Goal: Book appointment/travel/reservation

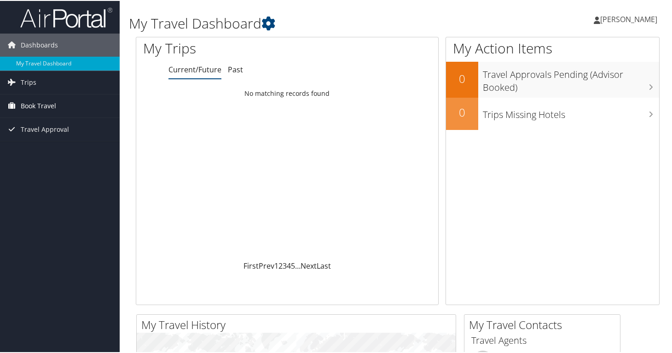
click at [52, 105] on span "Book Travel" at bounding box center [38, 104] width 35 height 23
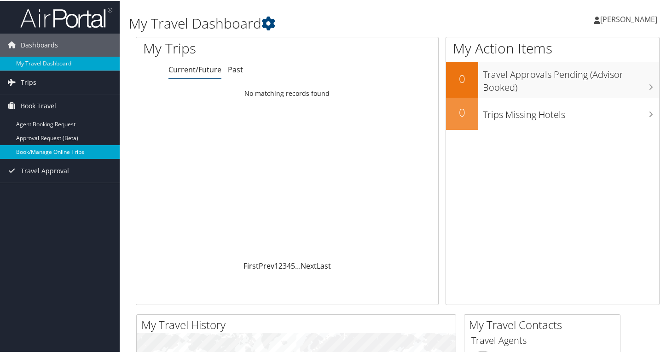
click at [70, 151] on link "Book/Manage Online Trips" at bounding box center [60, 151] width 120 height 14
